Goal: Navigation & Orientation: Find specific page/section

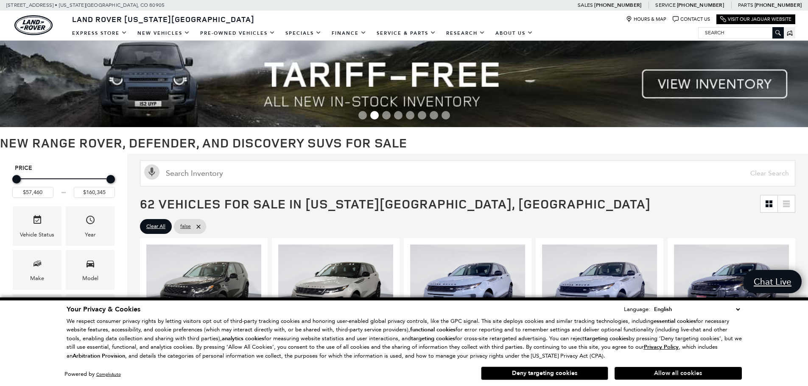
click at [657, 373] on button "Allow all cookies" at bounding box center [678, 373] width 127 height 13
